Goal: Information Seeking & Learning: Learn about a topic

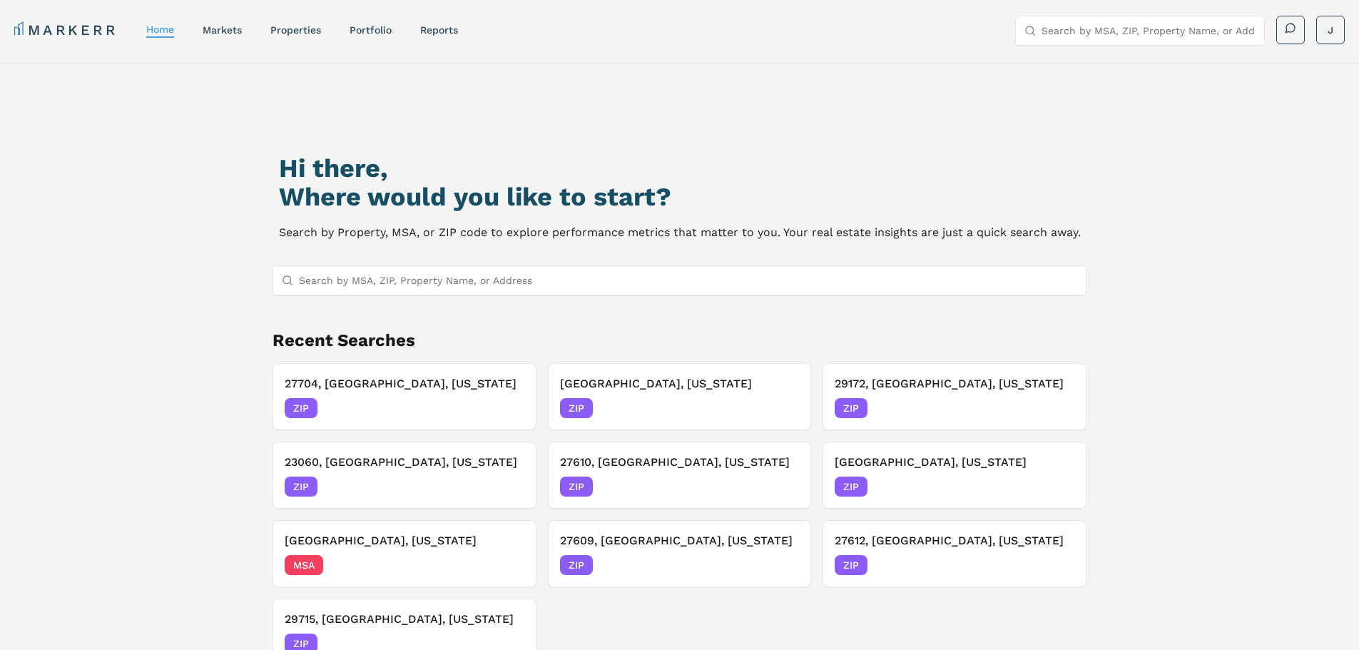
click at [533, 280] on input "Search by MSA, ZIP, Property Name, or Address" at bounding box center [688, 280] width 779 height 29
click at [619, 275] on input "Search by MSA, ZIP, Property Name, or Address" at bounding box center [688, 280] width 779 height 29
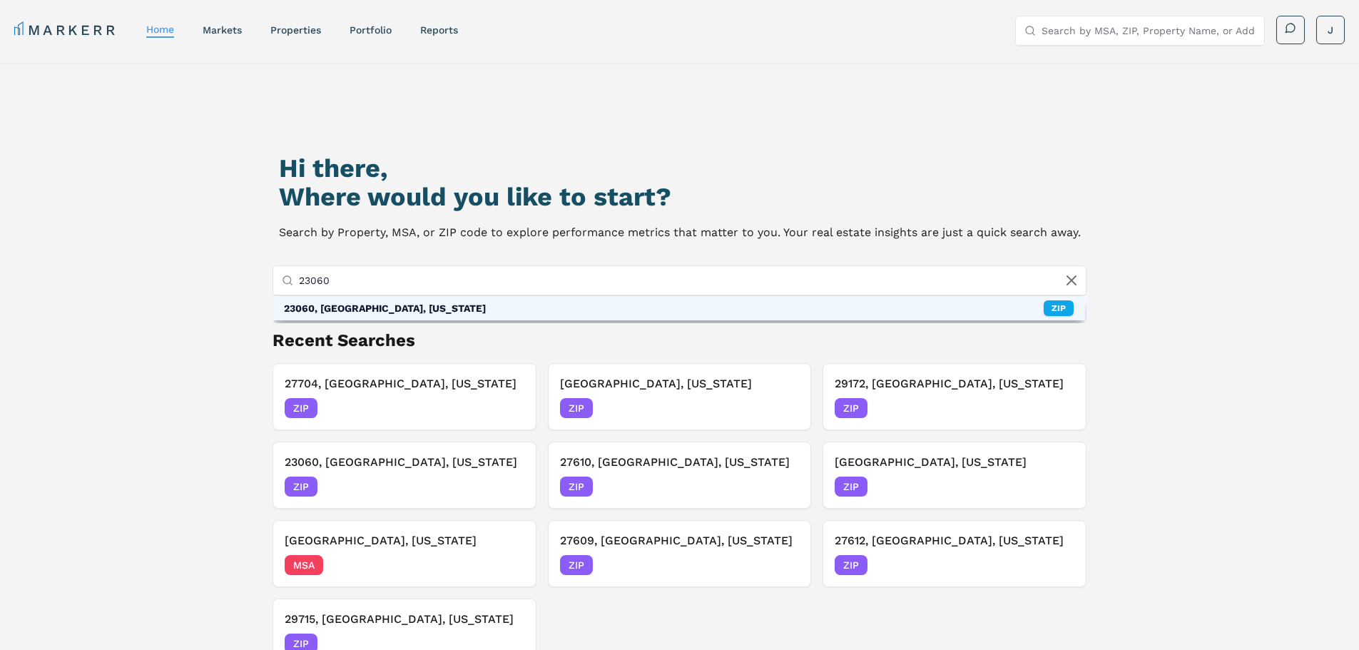
type input "23060"
click at [608, 303] on div "23060, [GEOGRAPHIC_DATA], [US_STATE] ZIP" at bounding box center [678, 308] width 813 height 24
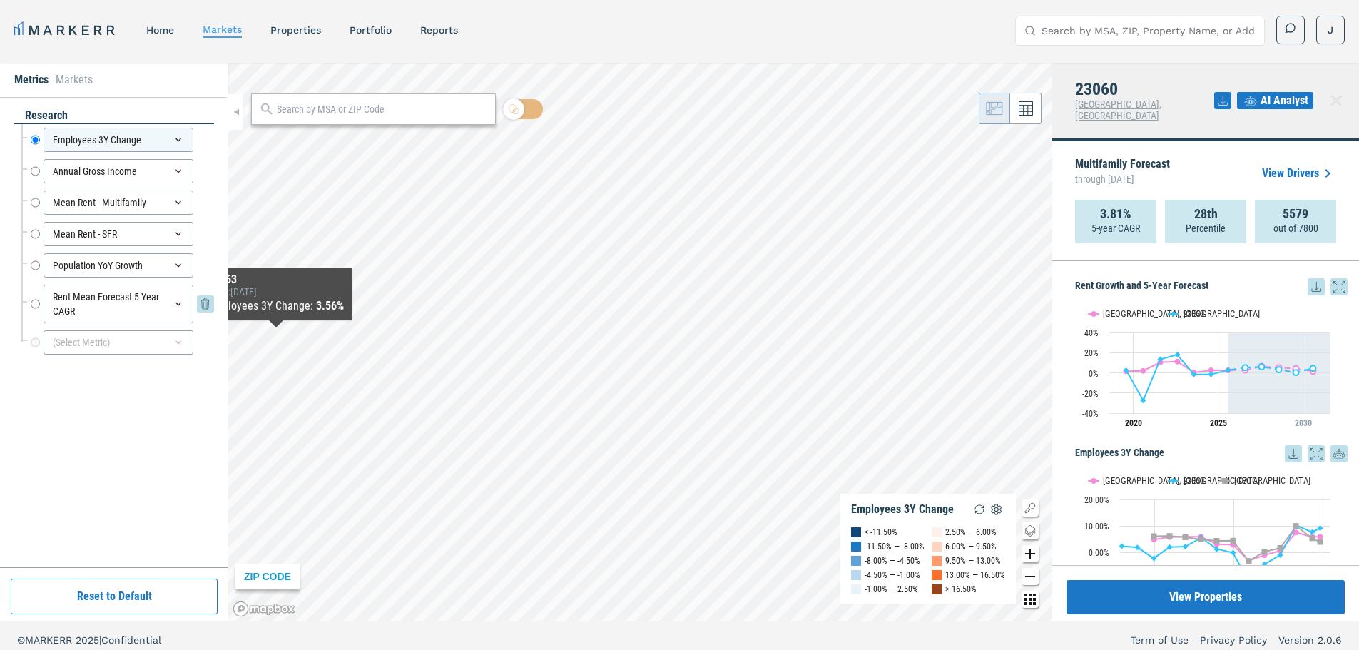
click at [33, 305] on input "Rent Mean Forecast 5 Year CAGR" at bounding box center [35, 304] width 9 height 39
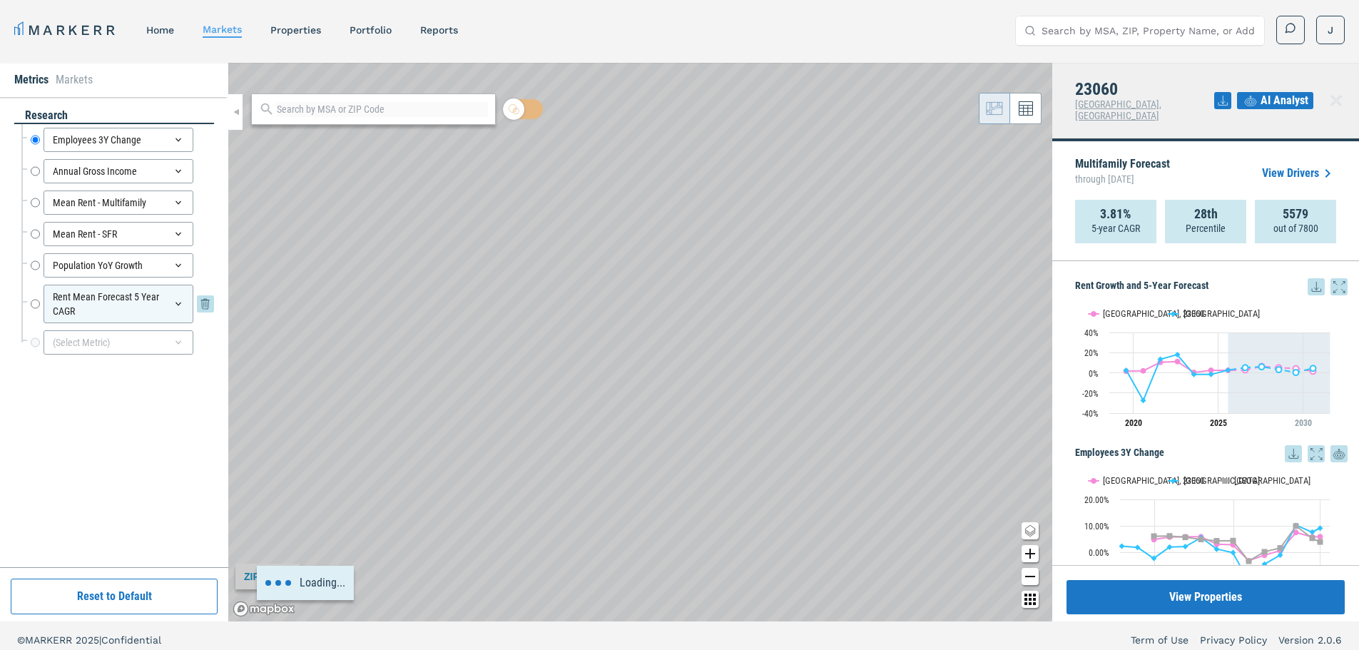
radio input "false"
radio input "true"
